Goal: Task Accomplishment & Management: Manage account settings

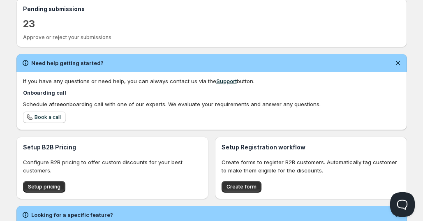
scroll to position [249, 0]
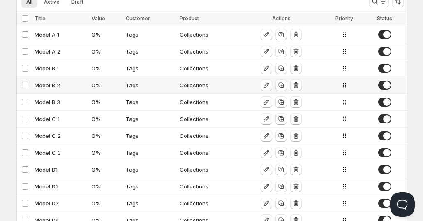
scroll to position [67, 0]
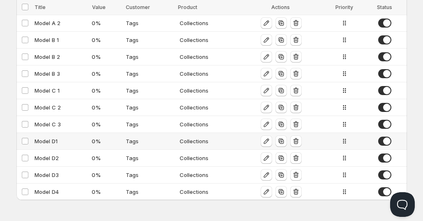
click at [136, 141] on div "Tags" at bounding box center [150, 141] width 49 height 8
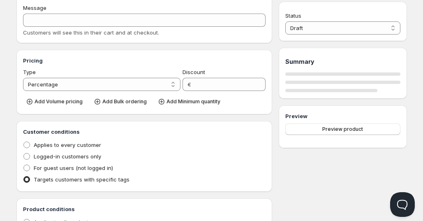
type input "Model D1"
type input "0"
radio input "true"
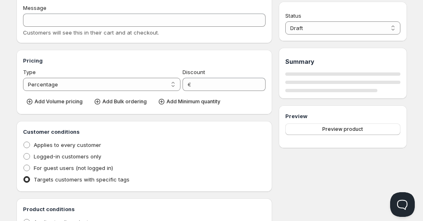
select select "1"
select select "2"
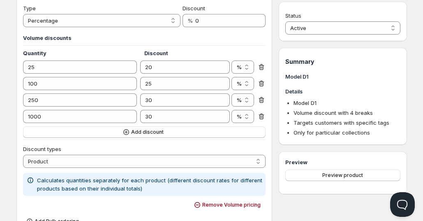
scroll to position [191, 0]
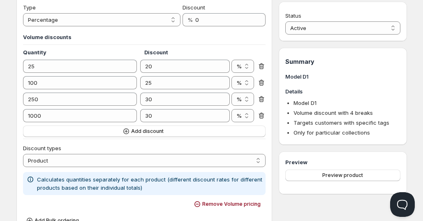
click at [210, 91] on div "Volume discounts Quantity Discount 25 20 % € % 100 25 % € % 250 30 % € % 1000 3…" at bounding box center [144, 85] width 243 height 104
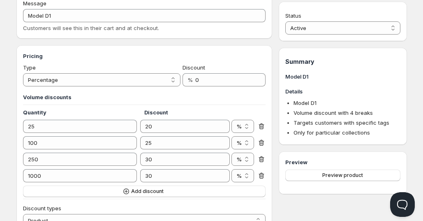
scroll to position [0, 0]
